Goal: Task Accomplishment & Management: Use online tool/utility

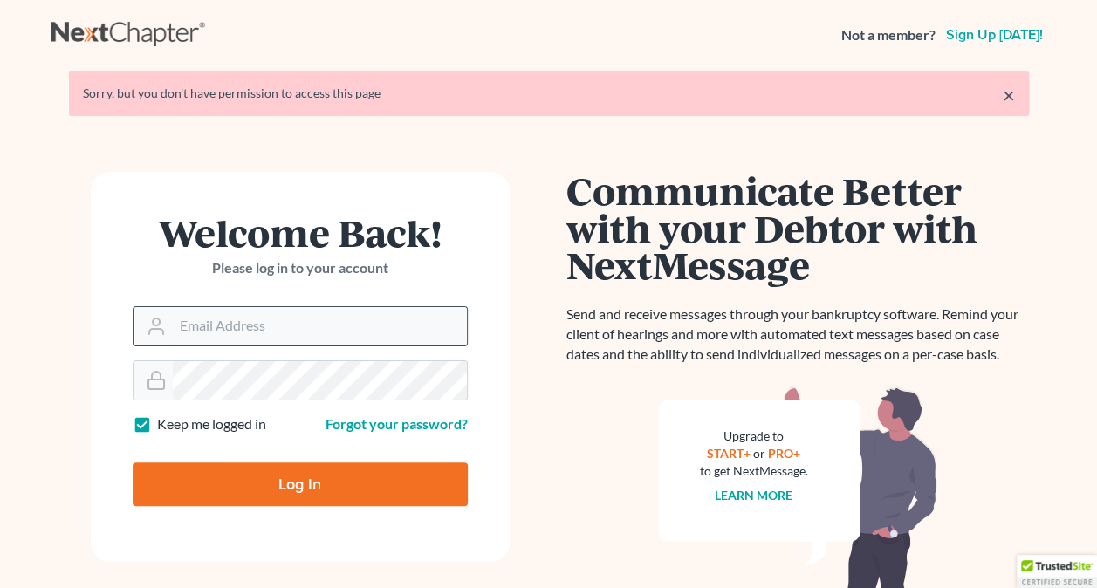
click at [257, 326] on input "Email Address" at bounding box center [320, 326] width 294 height 38
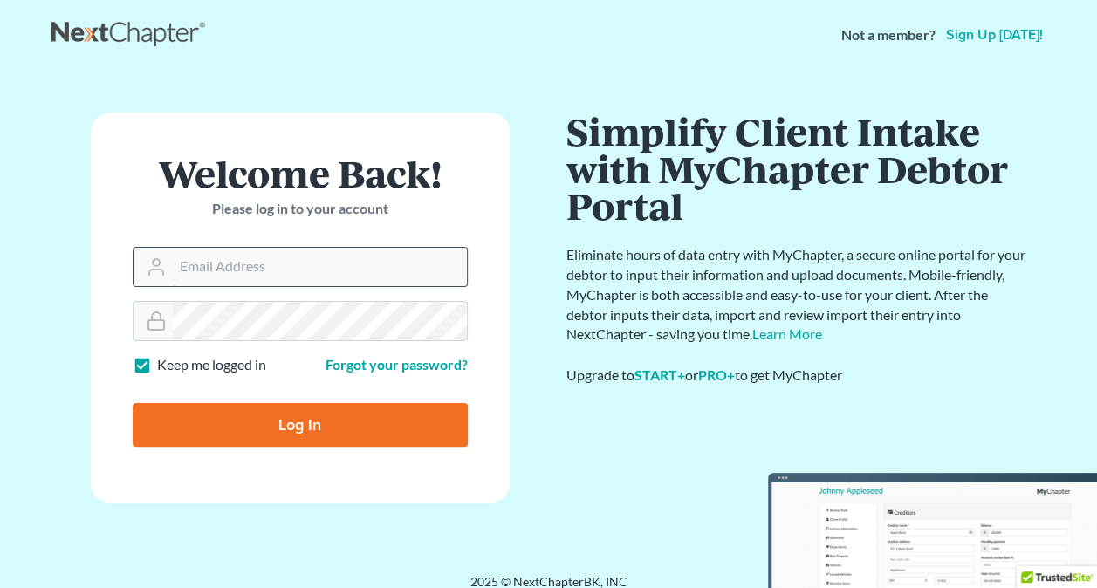
click at [426, 260] on input "Email Address" at bounding box center [320, 267] width 294 height 38
paste input "https://app.clio.com/nc/#/matters/1702661030/documents?folderId=19396645655"
click at [410, 267] on input "https://app.clio.com/nc/#/matters/1702661030/documents?folderId=19396645655" at bounding box center [320, 267] width 294 height 38
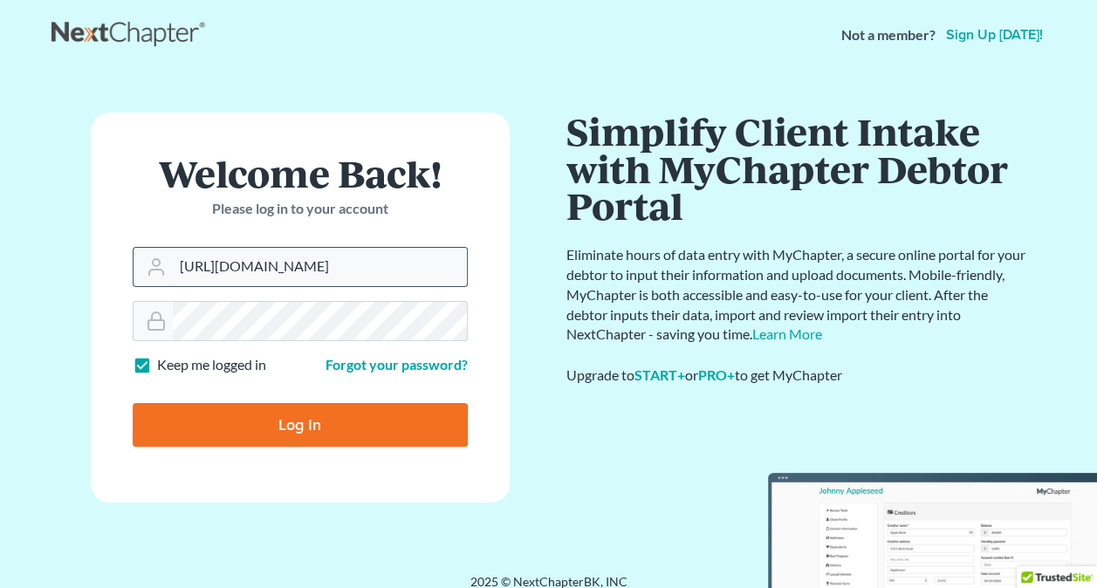
click at [410, 267] on input "https://app.clio.com/nc/#/matters/1702661030/documents?folderId=19396645655" at bounding box center [320, 267] width 294 height 38
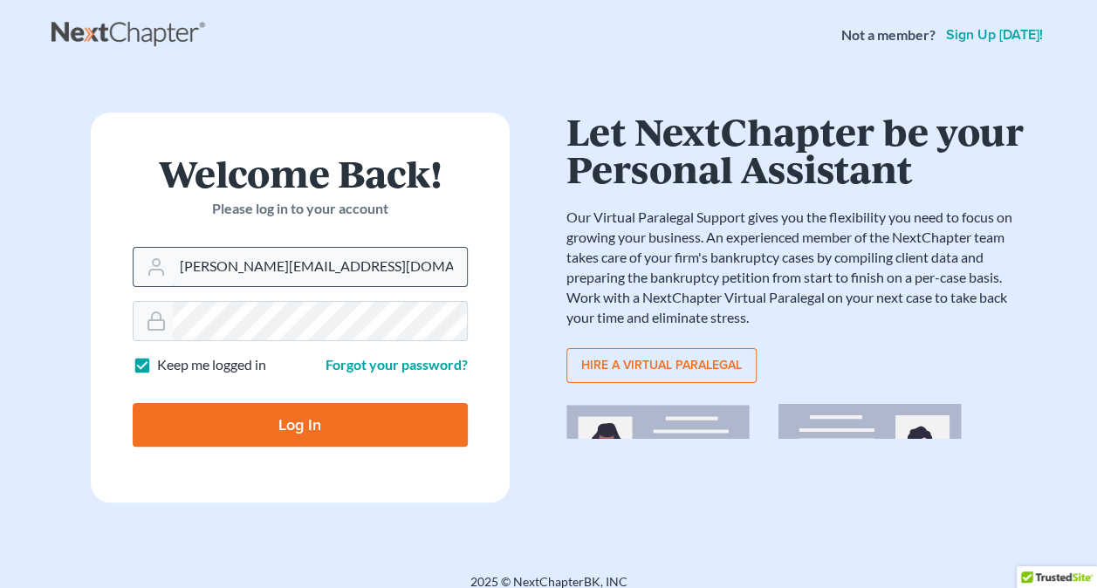
type input "amanda@amerihopealliance.com"
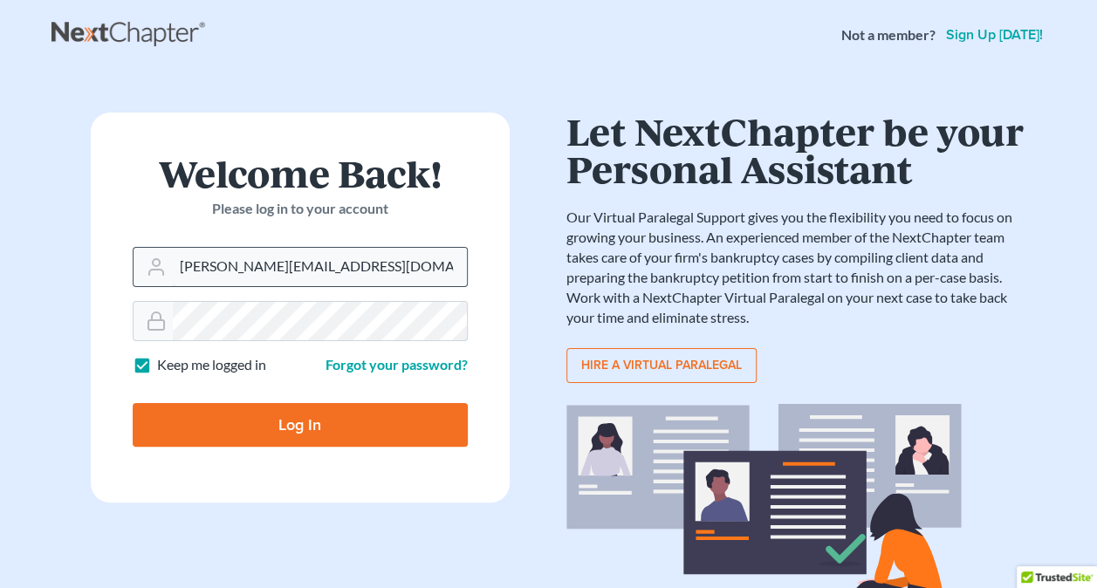
click at [133, 403] on input "Log In" at bounding box center [300, 425] width 335 height 44
type input "Thinking..."
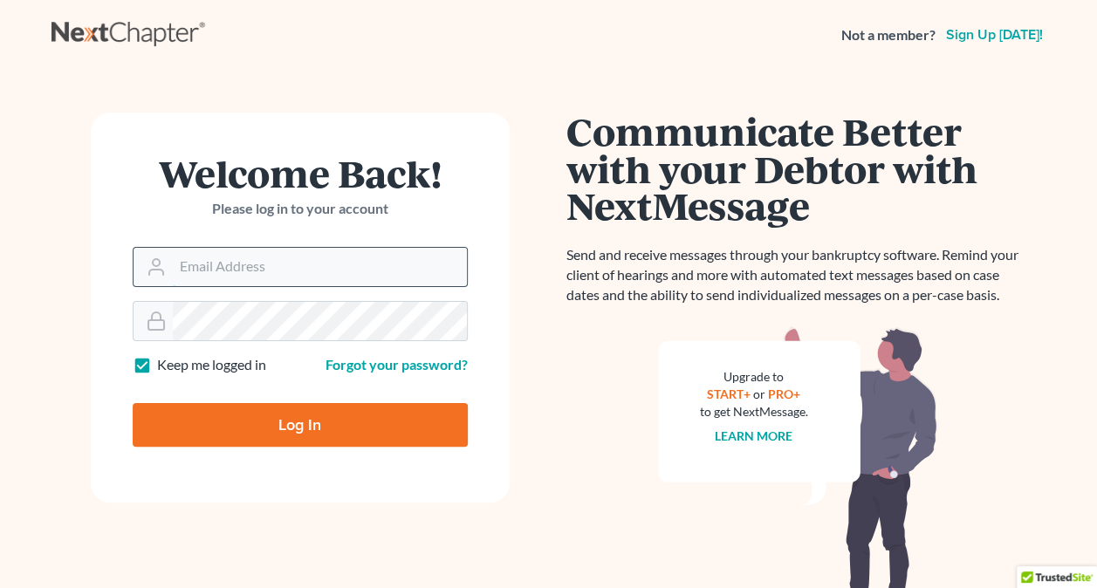
click at [400, 255] on input "Email Address" at bounding box center [320, 267] width 294 height 38
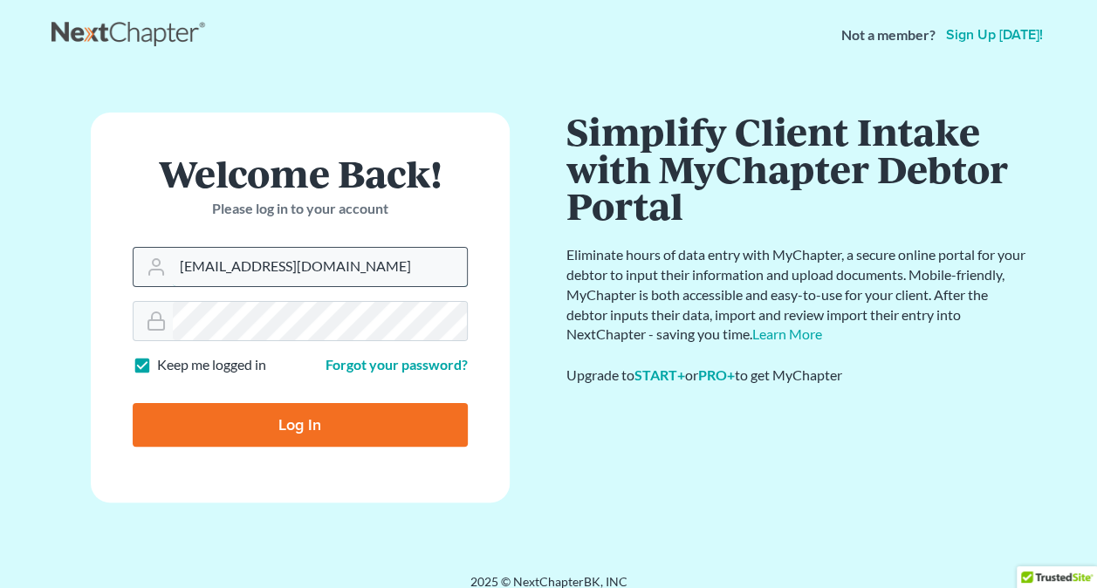
type input "[EMAIL_ADDRESS][DOMAIN_NAME]"
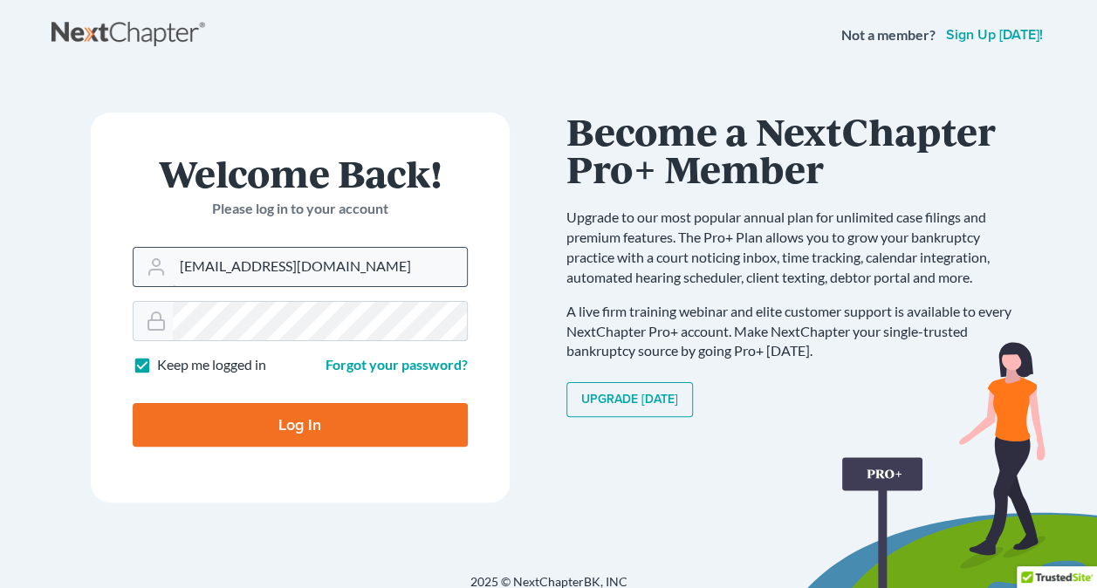
click at [133, 403] on input "Log In" at bounding box center [300, 425] width 335 height 44
type input "Thinking..."
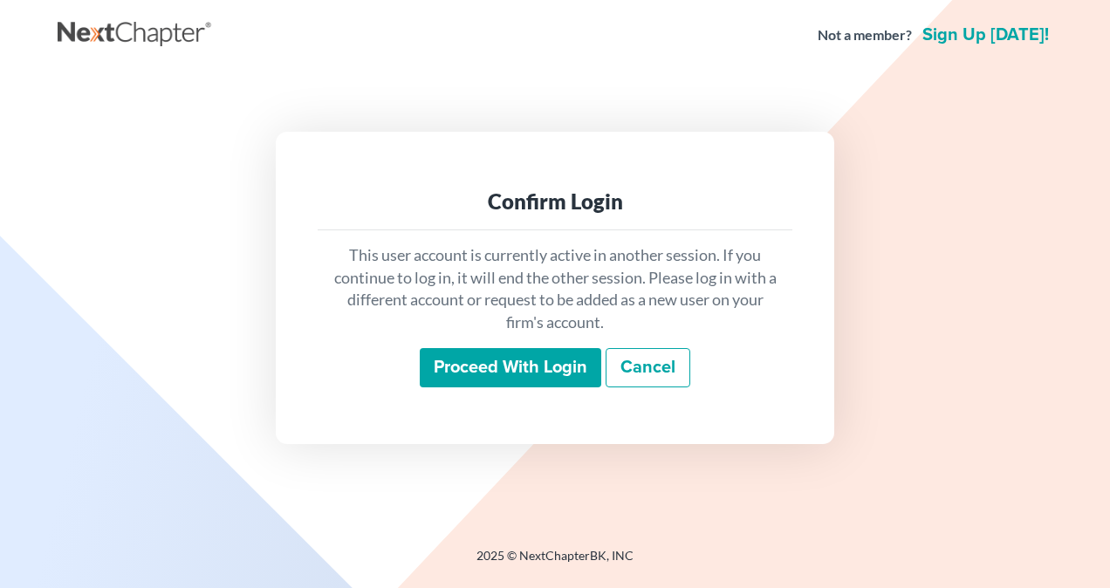
click at [531, 370] on input "Proceed with login" at bounding box center [511, 368] width 182 height 40
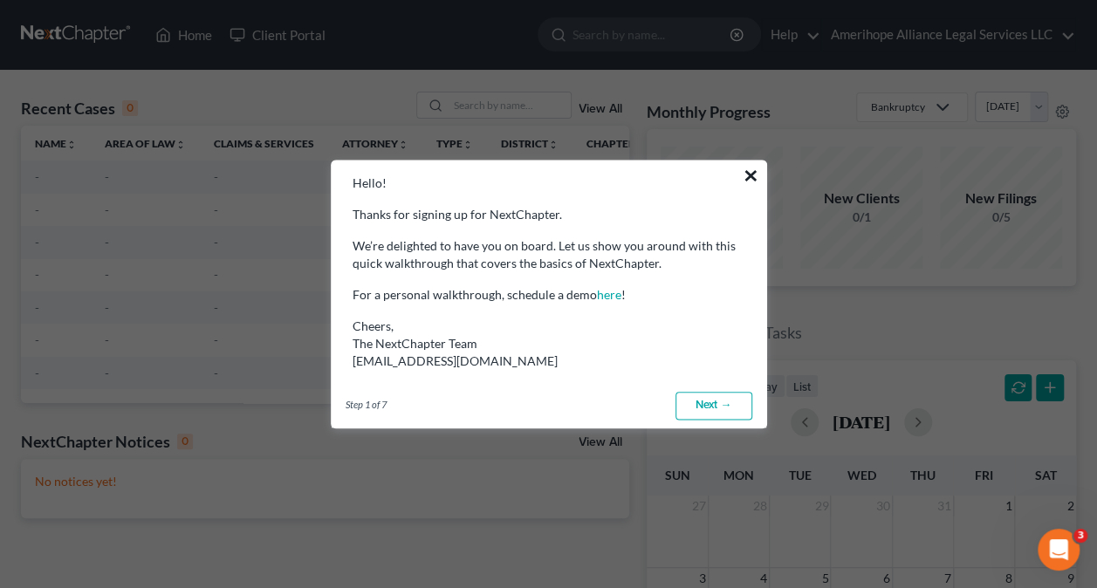
click at [751, 172] on button "×" at bounding box center [751, 175] width 17 height 28
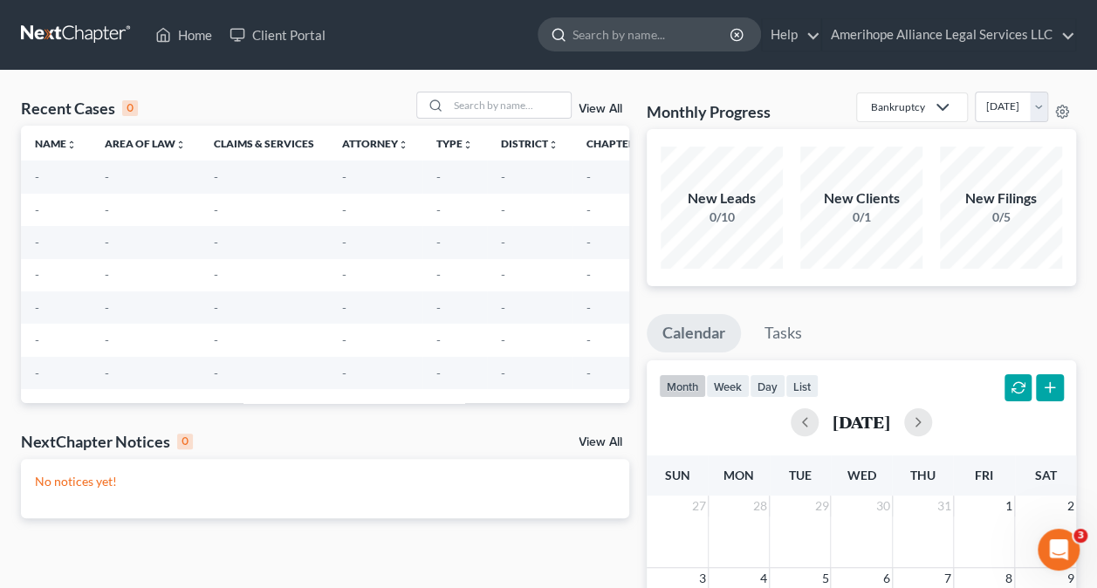
click at [644, 37] on input "search" at bounding box center [653, 34] width 160 height 32
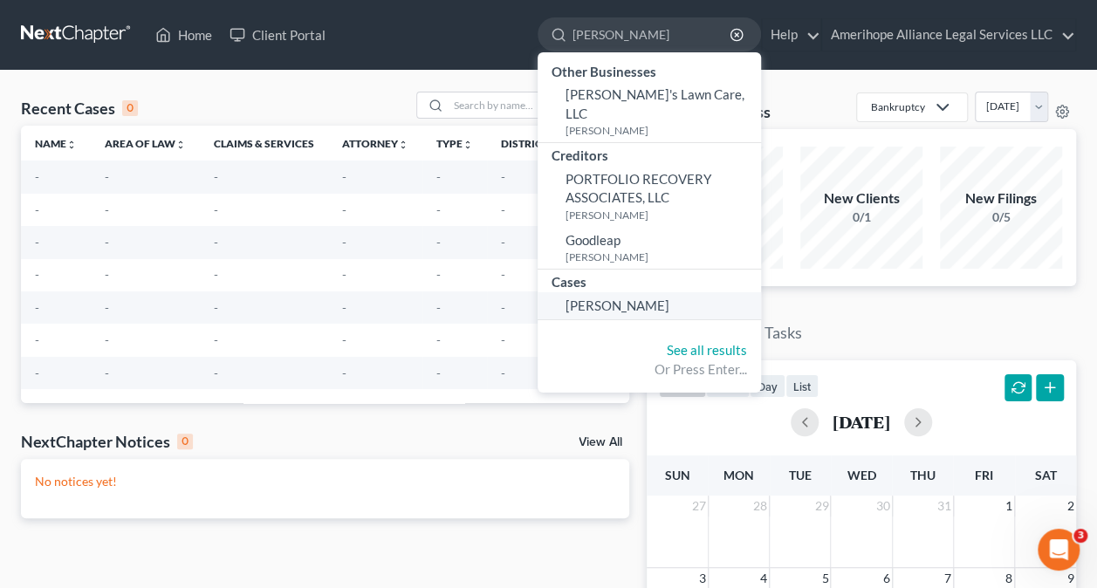
type input "gonzalez"
click at [607, 298] on span "Gonzalez, Lisa" at bounding box center [618, 306] width 104 height 16
click at [608, 298] on span "Gonzalez, Lisa" at bounding box center [618, 306] width 104 height 16
click at [626, 298] on span "Gonzalez, Lisa" at bounding box center [618, 306] width 104 height 16
